Goal: Transaction & Acquisition: Purchase product/service

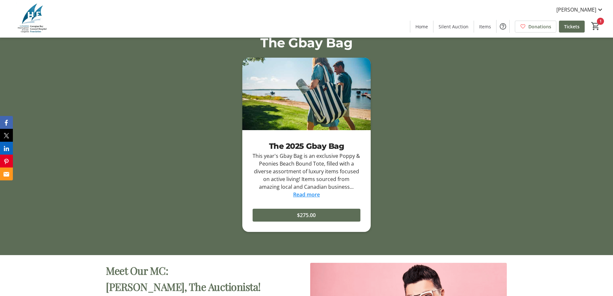
scroll to position [966, 0]
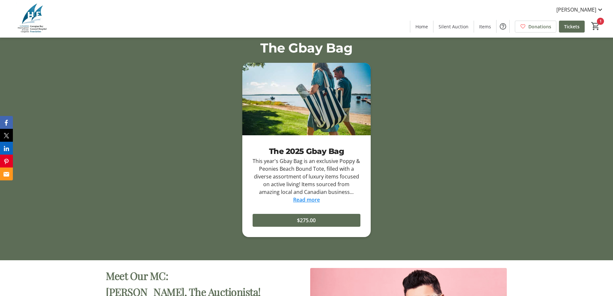
click at [347, 259] on div "The Gbay Bag The 2025 Gbay Bag This year's Gbay Bag is an exclusive Poppy & Peo…" at bounding box center [306, 146] width 613 height 230
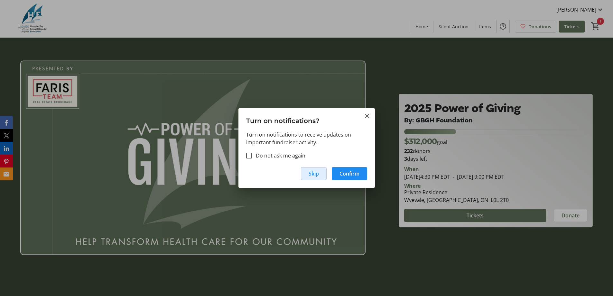
click at [320, 178] on span "button" at bounding box center [313, 173] width 25 height 15
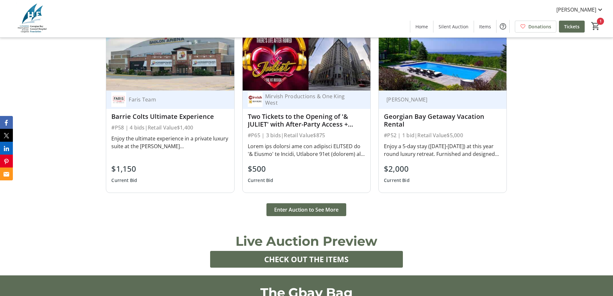
scroll to position [869, 0]
